Goal: Task Accomplishment & Management: Manage account settings

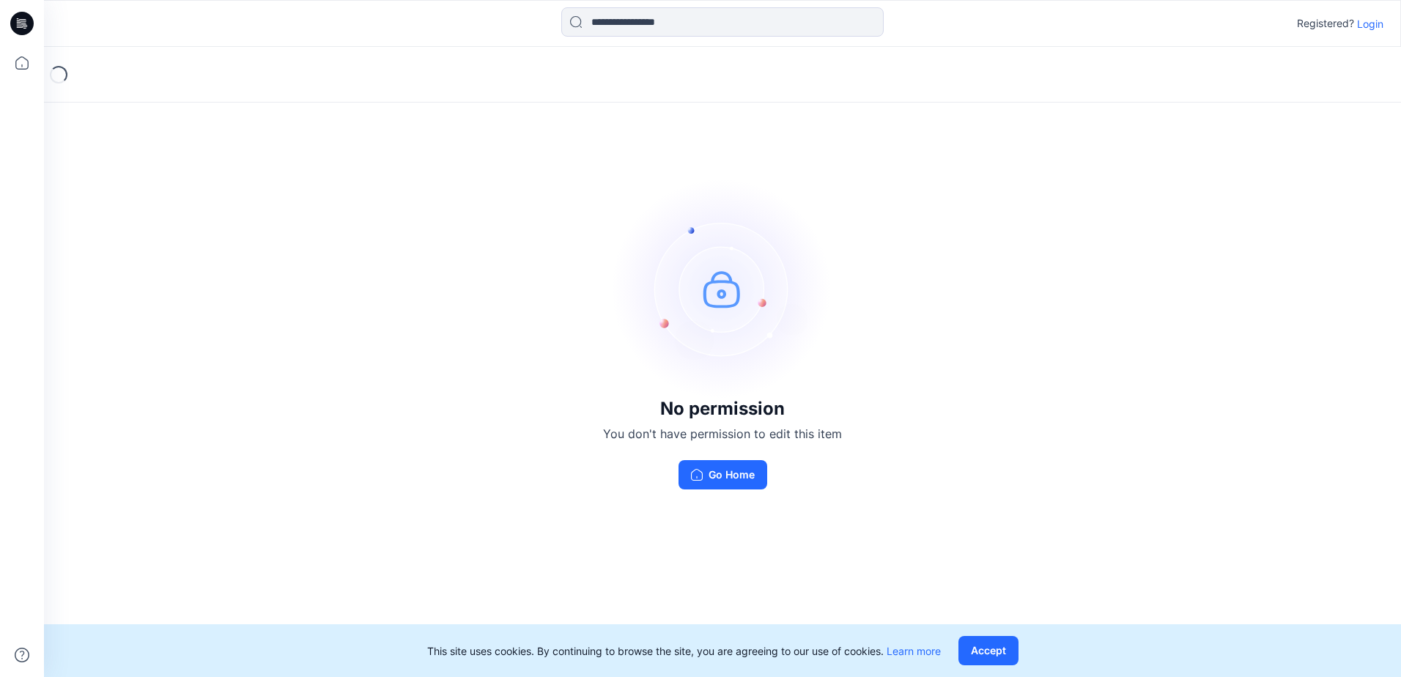
click at [1172, 155] on div "No permission You don't have permission to edit this item Go Home" at bounding box center [722, 334] width 1357 height 574
click at [742, 480] on button "Go Home" at bounding box center [722, 474] width 89 height 29
drag, startPoint x: 1188, startPoint y: 316, endPoint x: 1202, endPoint y: 297, distance: 23.0
click at [1199, 303] on div "No permission You don't have permission to edit this item Go Home" at bounding box center [722, 334] width 1357 height 574
click at [994, 655] on button "Accept" at bounding box center [988, 650] width 60 height 29
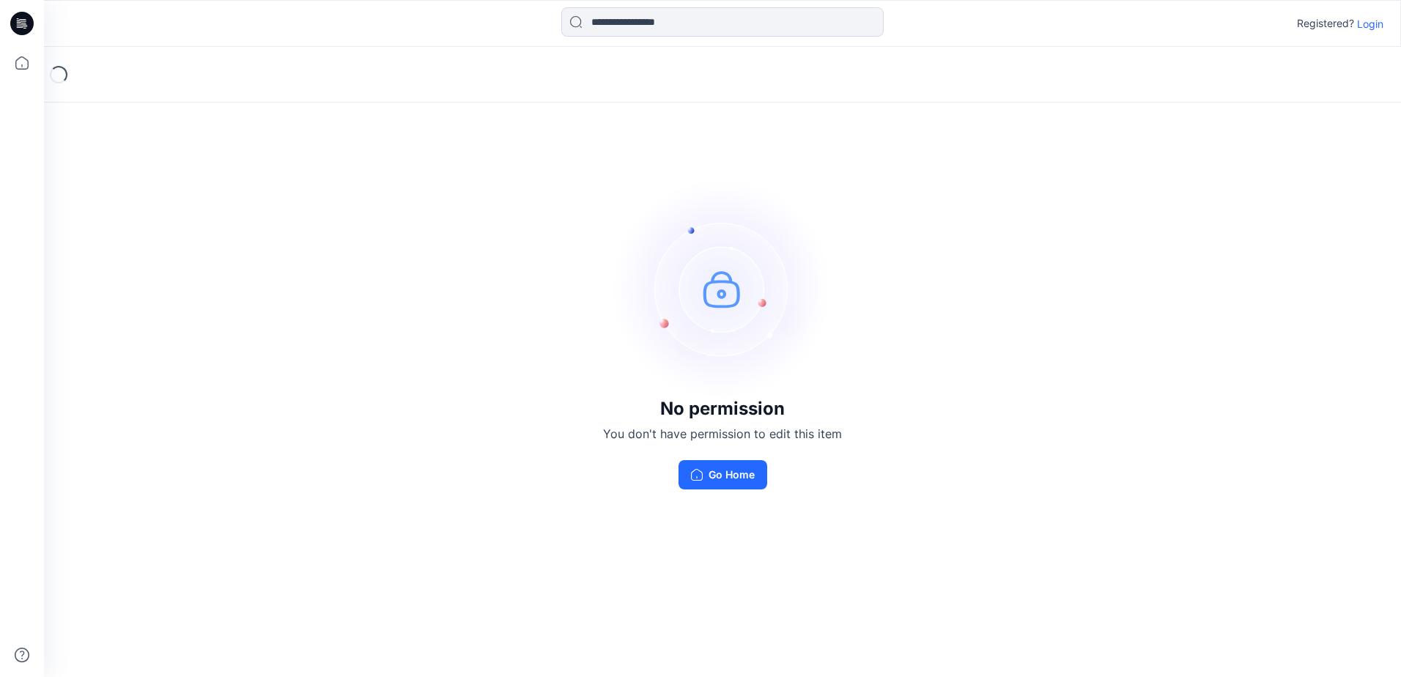
click at [1282, 558] on div "No permission You don't have permission to edit this item Go Home" at bounding box center [722, 334] width 1357 height 574
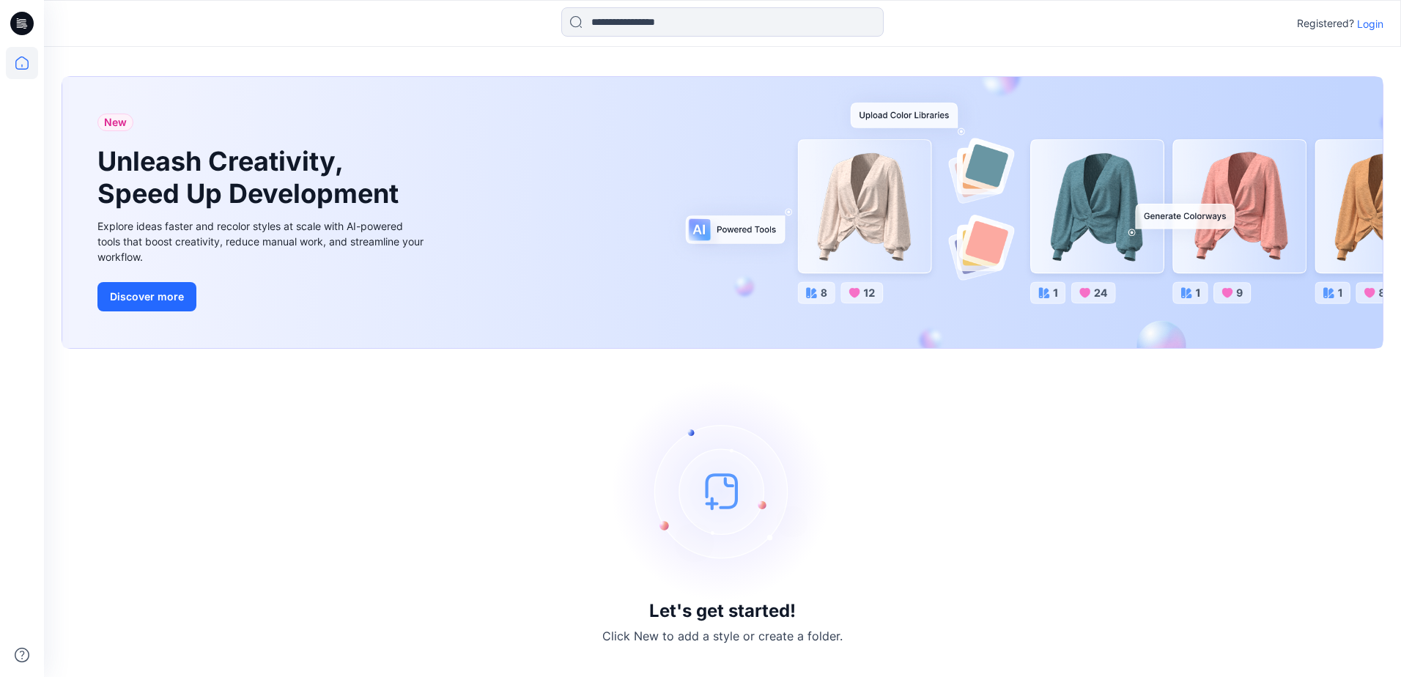
drag, startPoint x: 1246, startPoint y: 497, endPoint x: 1344, endPoint y: 18, distance: 488.4
click at [1272, 414] on div "Let's get started! Click New to add a style or create a folder." at bounding box center [723, 512] width 1322 height 293
click at [1367, 23] on p "Login" at bounding box center [1370, 23] width 26 height 15
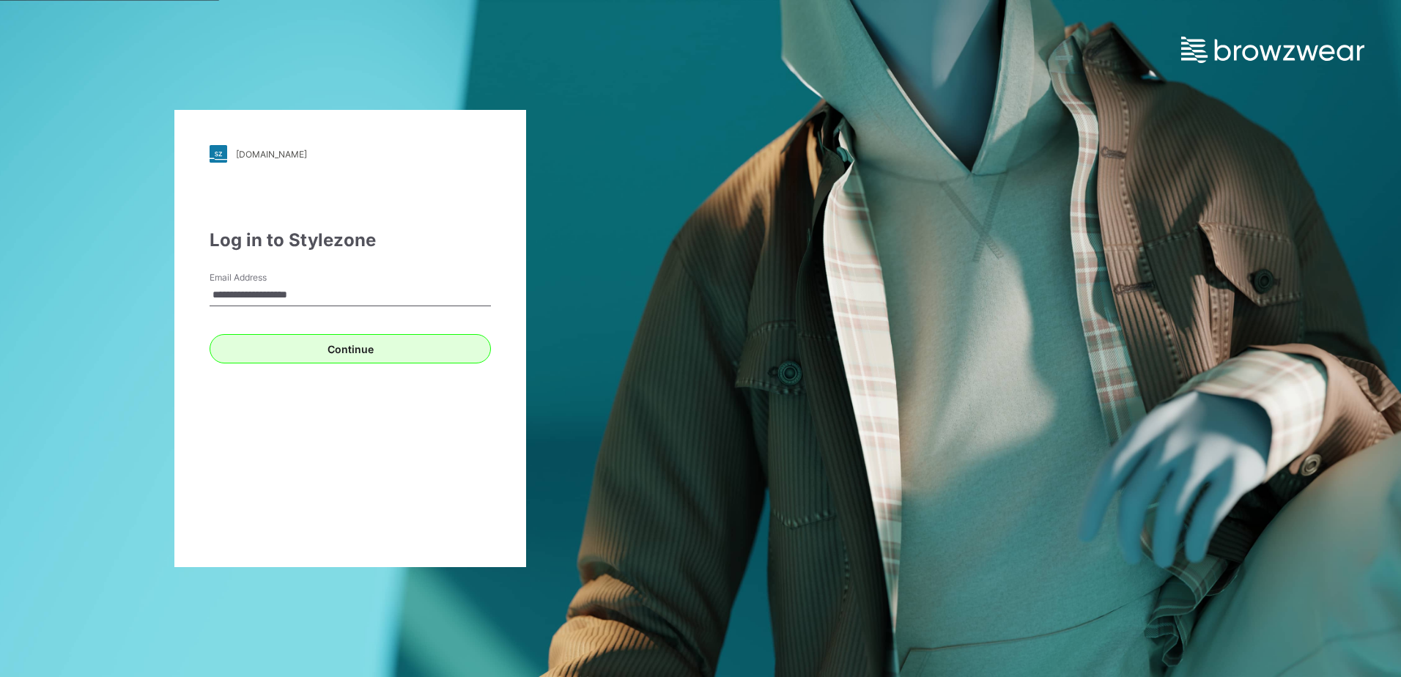
type input "**********"
click at [425, 347] on button "Continue" at bounding box center [350, 348] width 281 height 29
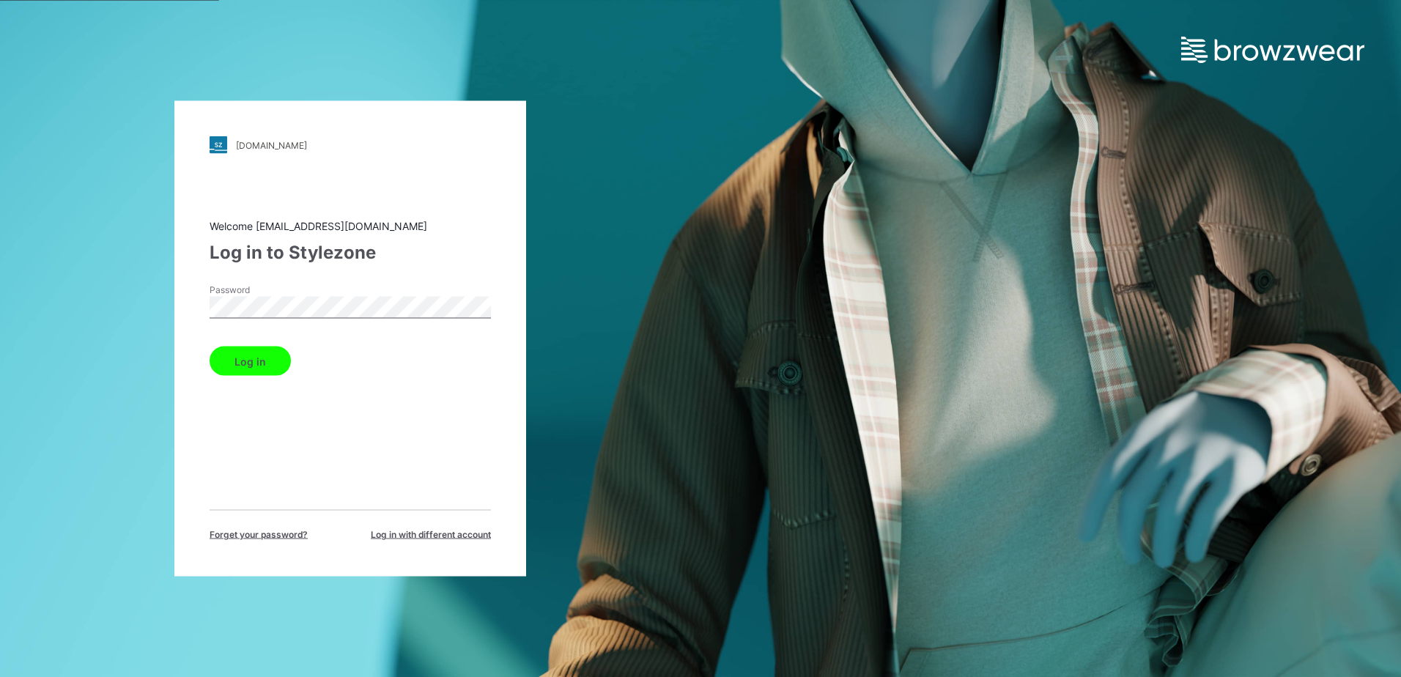
click at [210, 347] on button "Log in" at bounding box center [250, 361] width 81 height 29
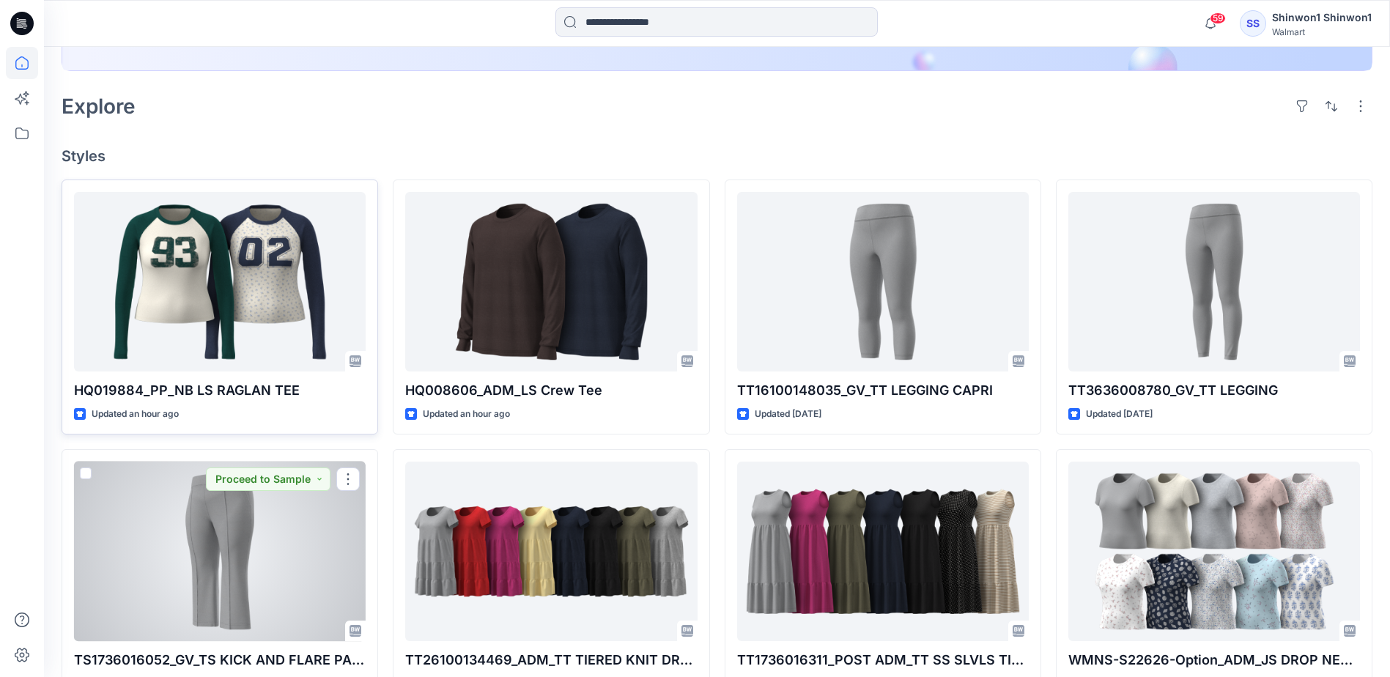
scroll to position [220, 0]
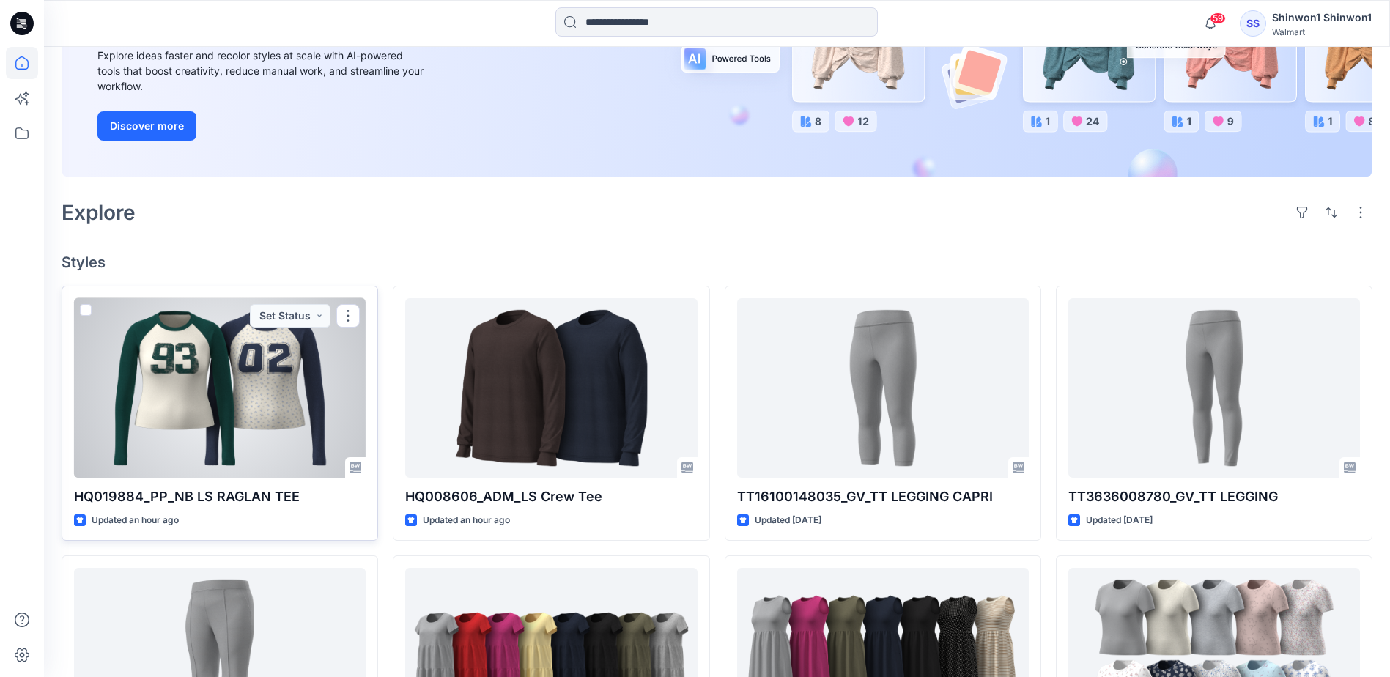
click at [249, 414] on div at bounding box center [220, 388] width 292 height 180
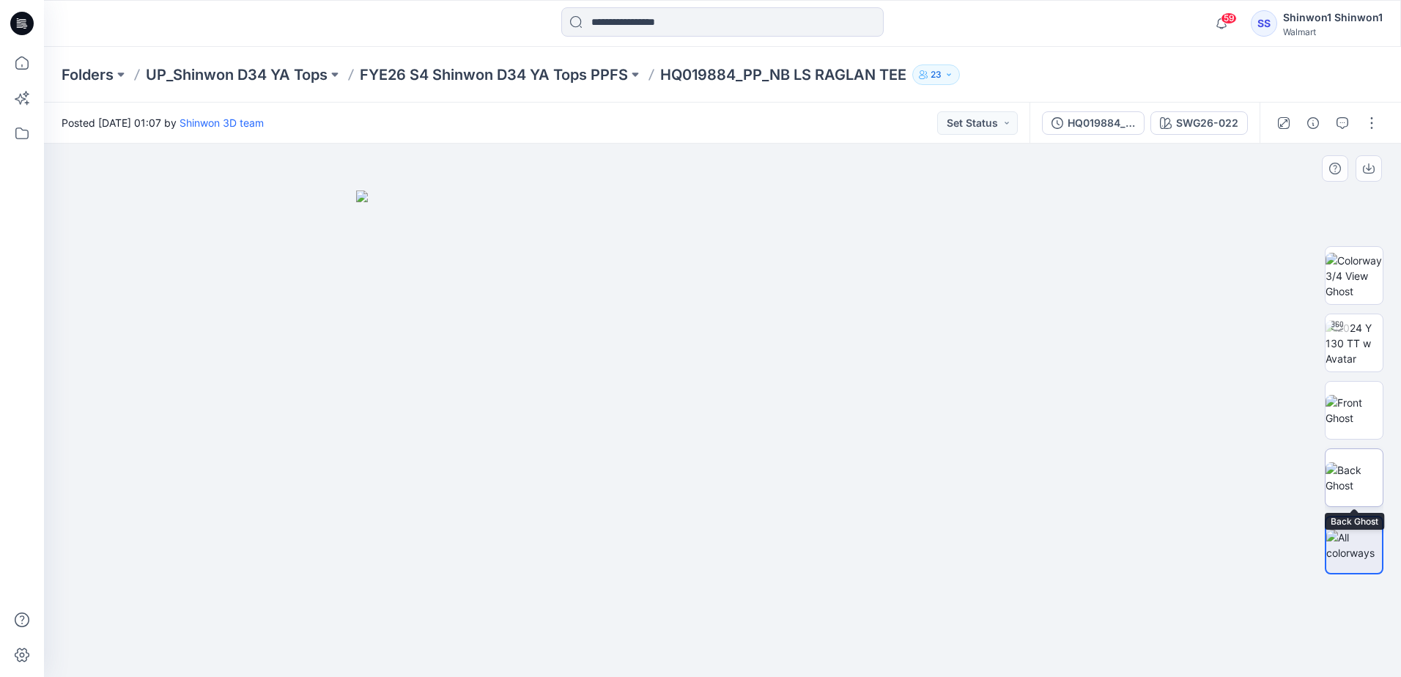
click at [1356, 482] on img at bounding box center [1353, 477] width 57 height 31
click at [1355, 405] on img at bounding box center [1353, 410] width 57 height 31
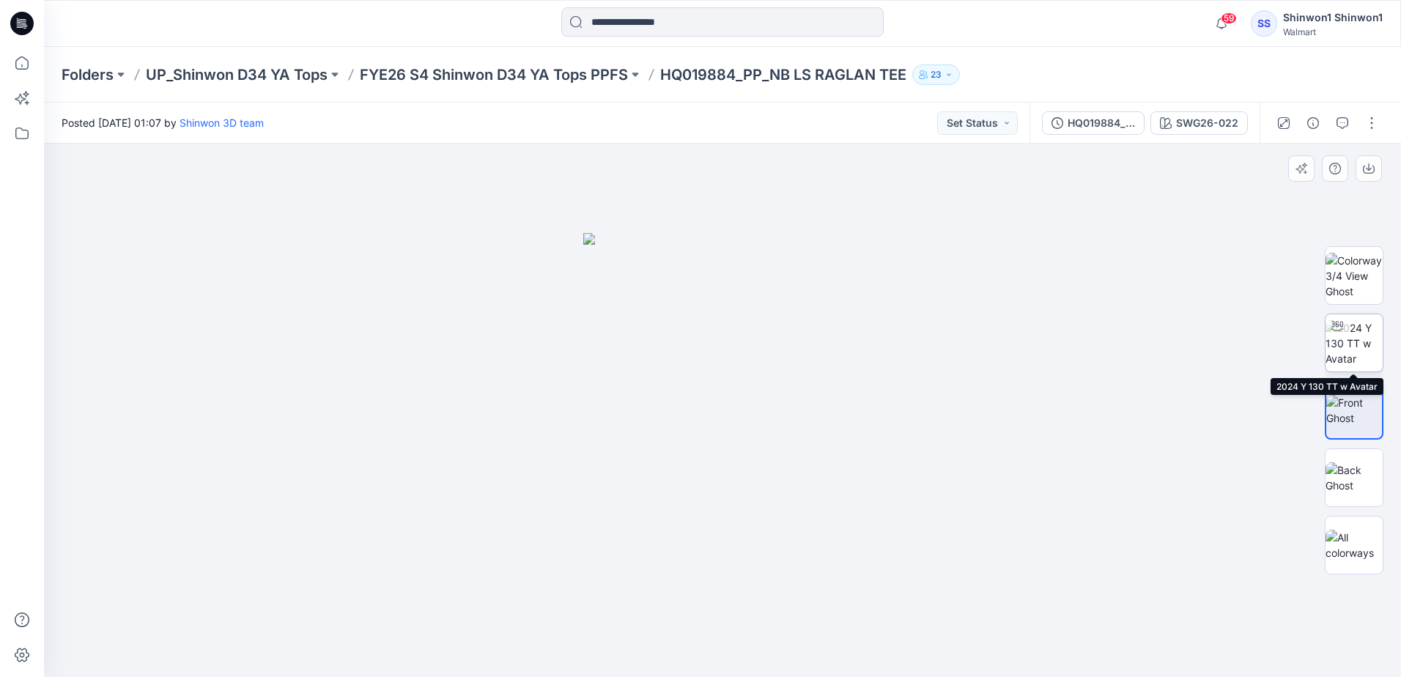
click at [1348, 333] on div at bounding box center [1336, 325] width 23 height 23
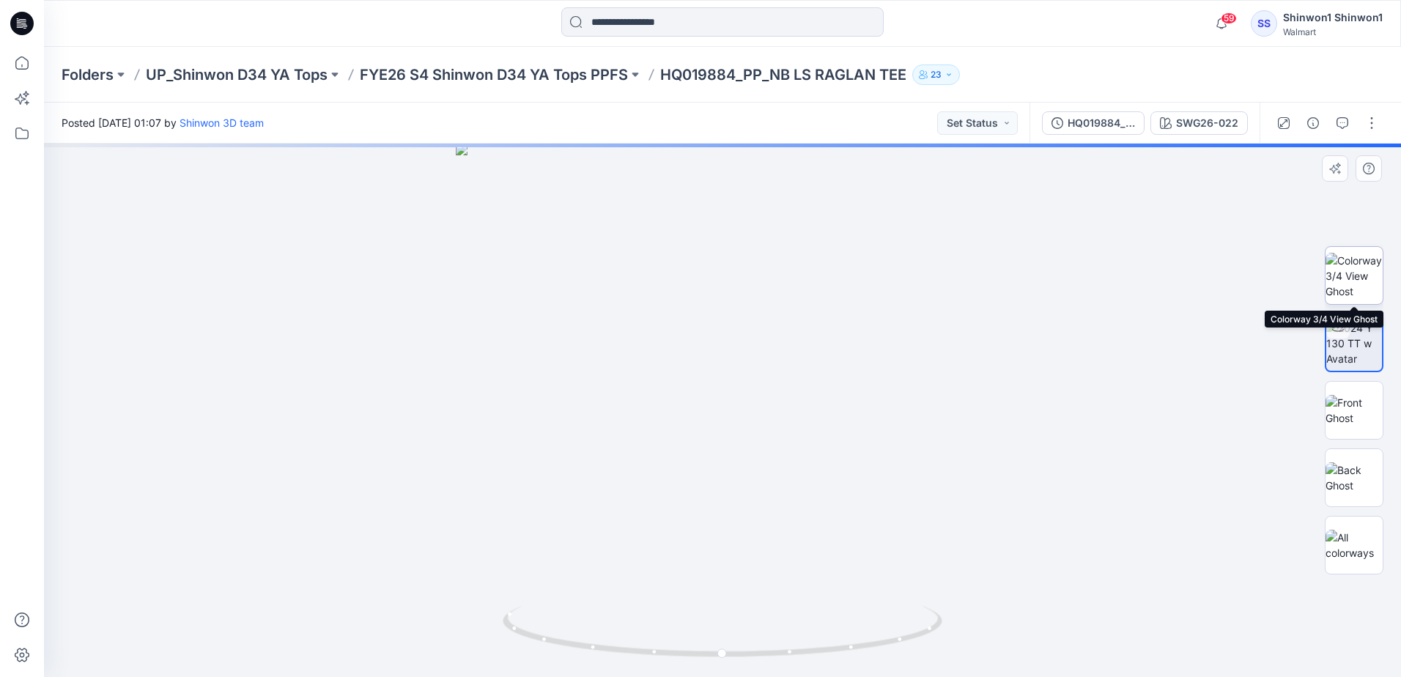
click at [1356, 261] on img at bounding box center [1353, 276] width 57 height 46
